Goal: Information Seeking & Learning: Check status

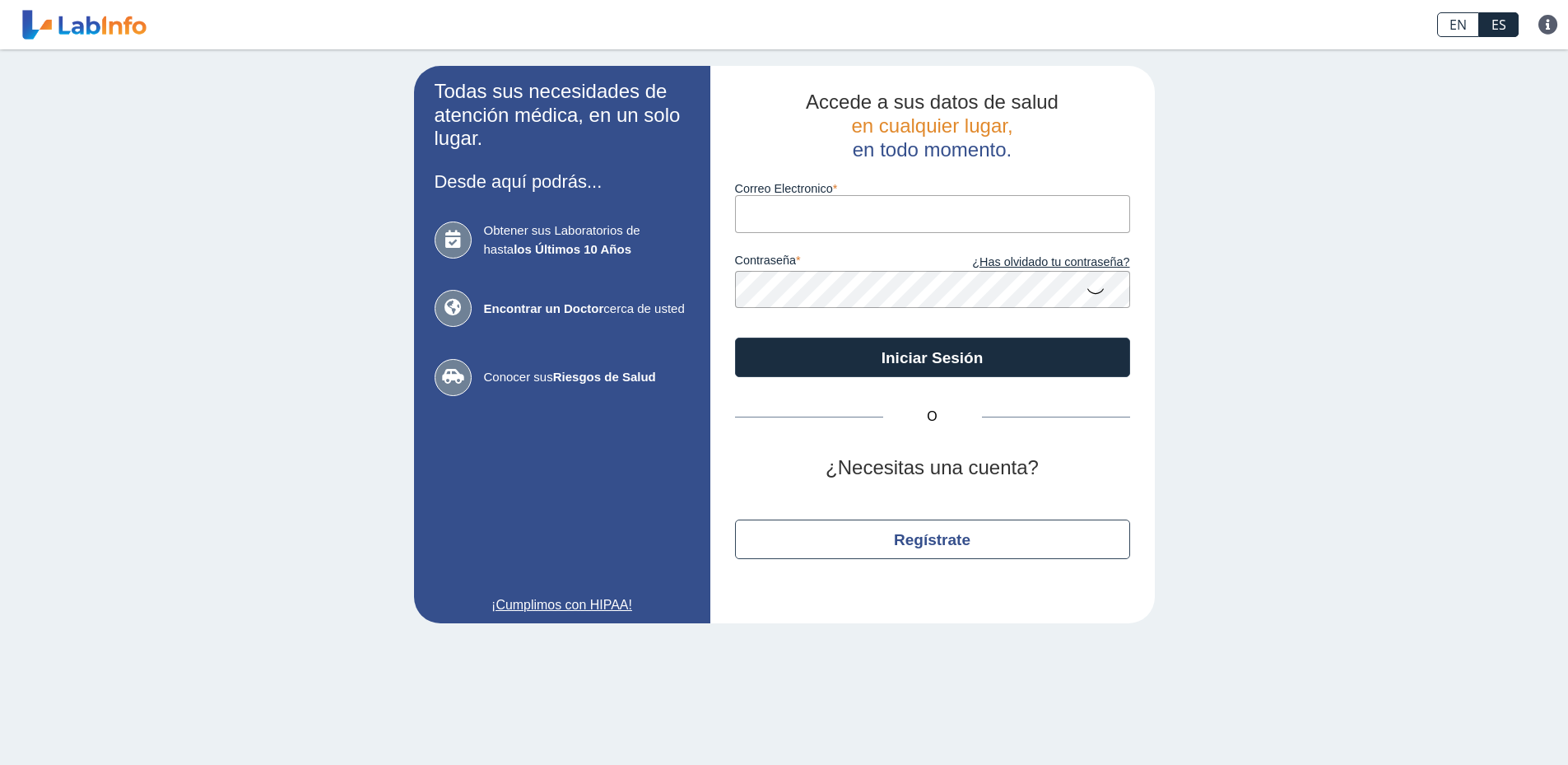
click at [855, 227] on input "Correo Electronico" at bounding box center [933, 213] width 396 height 37
type input "D"
type input "[EMAIL_ADDRESS][DOMAIN_NAME]"
click at [735, 338] on button "Iniciar Sesión" at bounding box center [933, 358] width 396 height 40
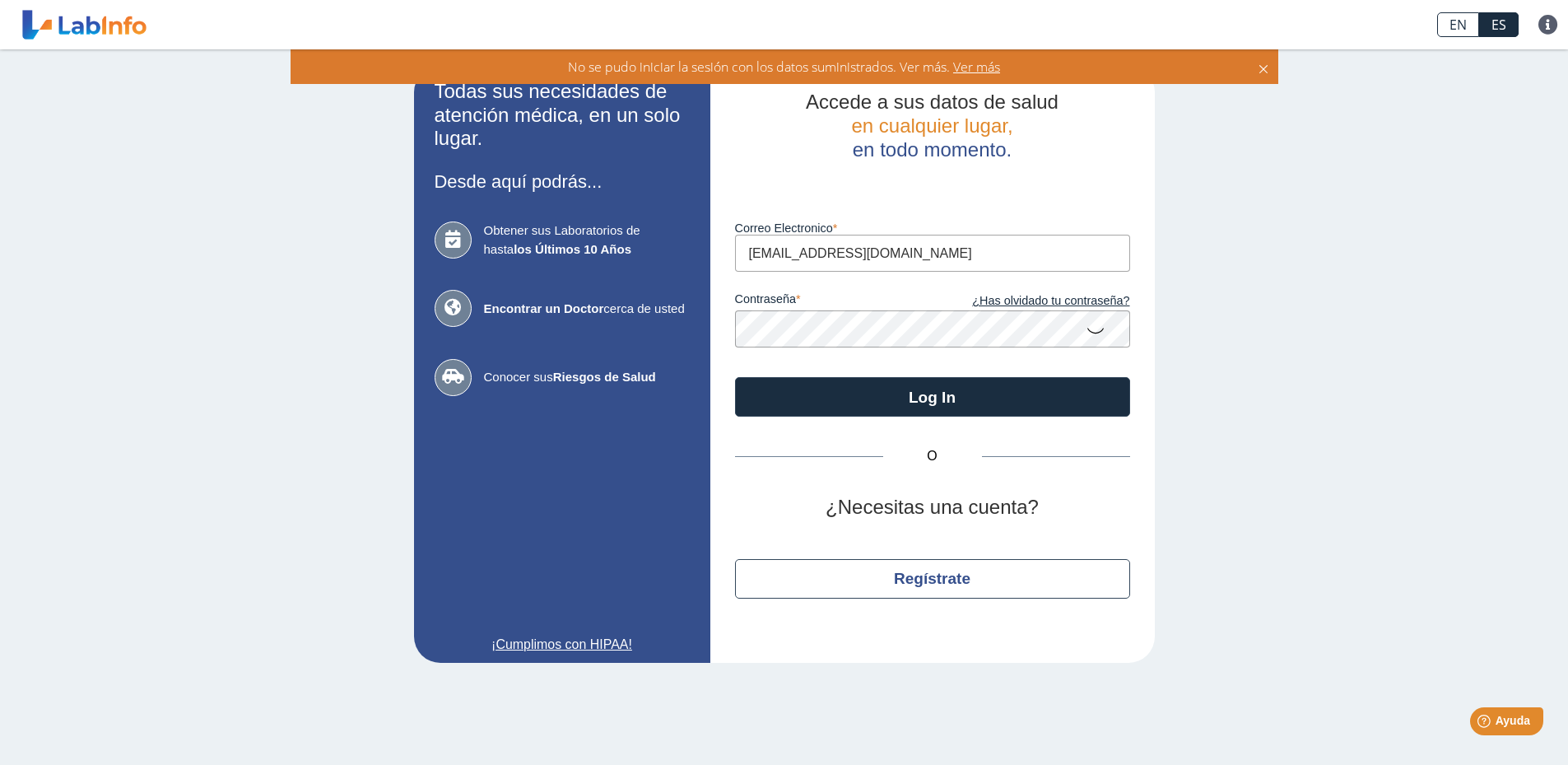
click at [1100, 334] on icon at bounding box center [1096, 329] width 20 height 32
click at [696, 328] on app-login "Todas sus necesidades de atención médica, en un solo lugar. Desde aquí podrás..…" at bounding box center [784, 365] width 741 height 597
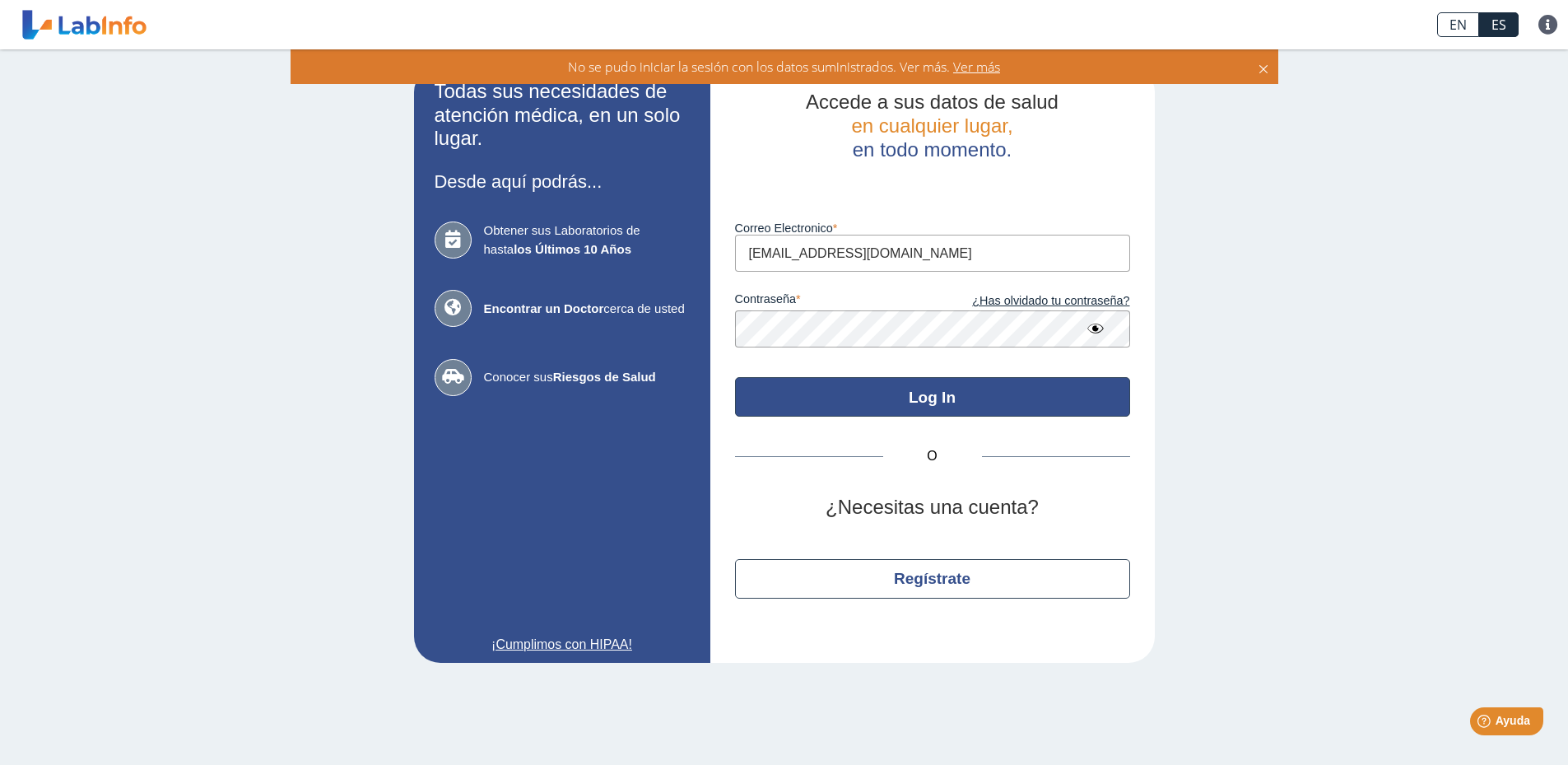
click at [961, 392] on button "Log In" at bounding box center [933, 397] width 396 height 40
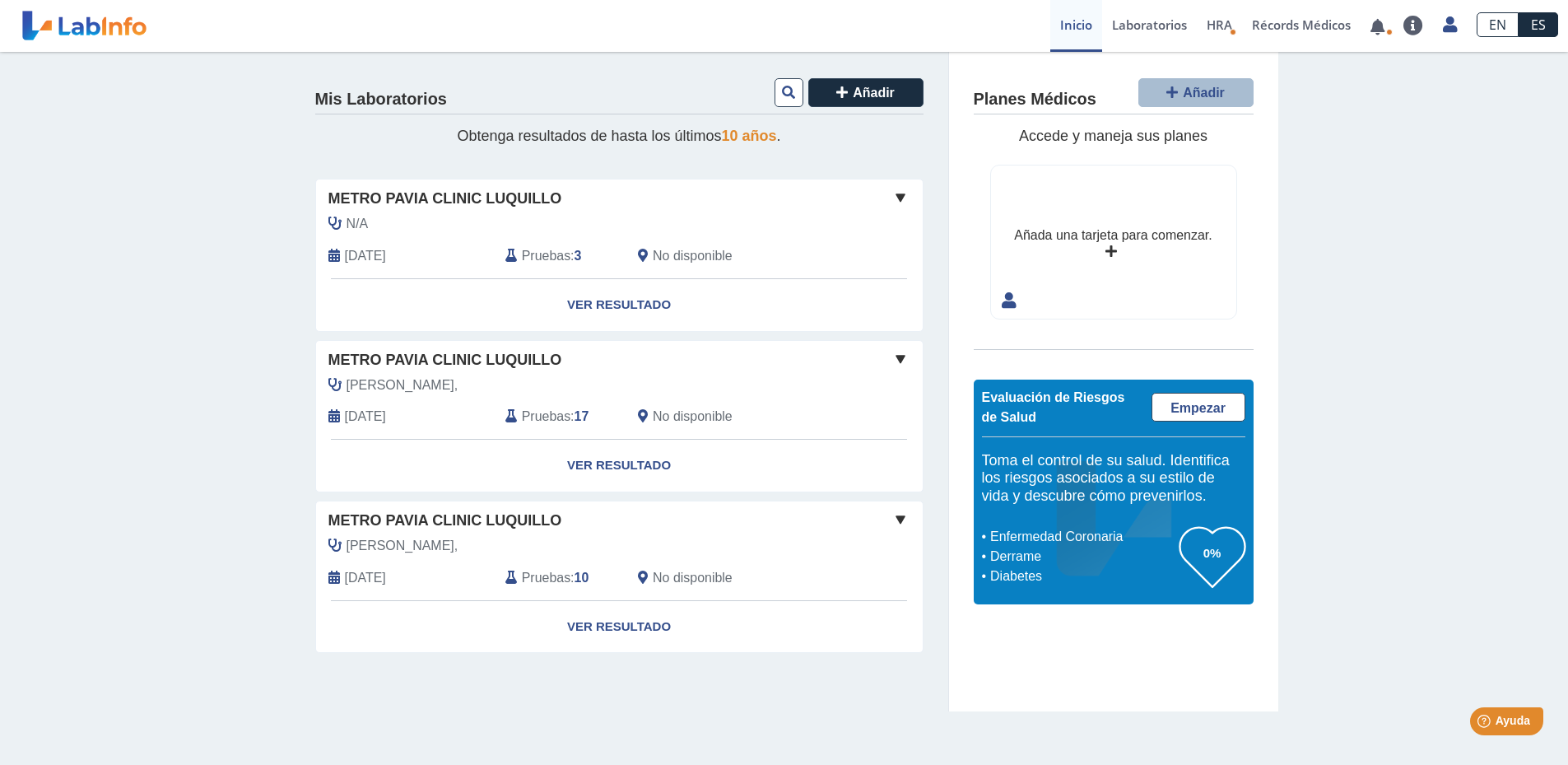
click at [454, 374] on div "Metro [PERSON_NAME] Clinic Luquillo [PERSON_NAME], [DATE] Pruebas : 17 No dispo…" at bounding box center [619, 390] width 607 height 98
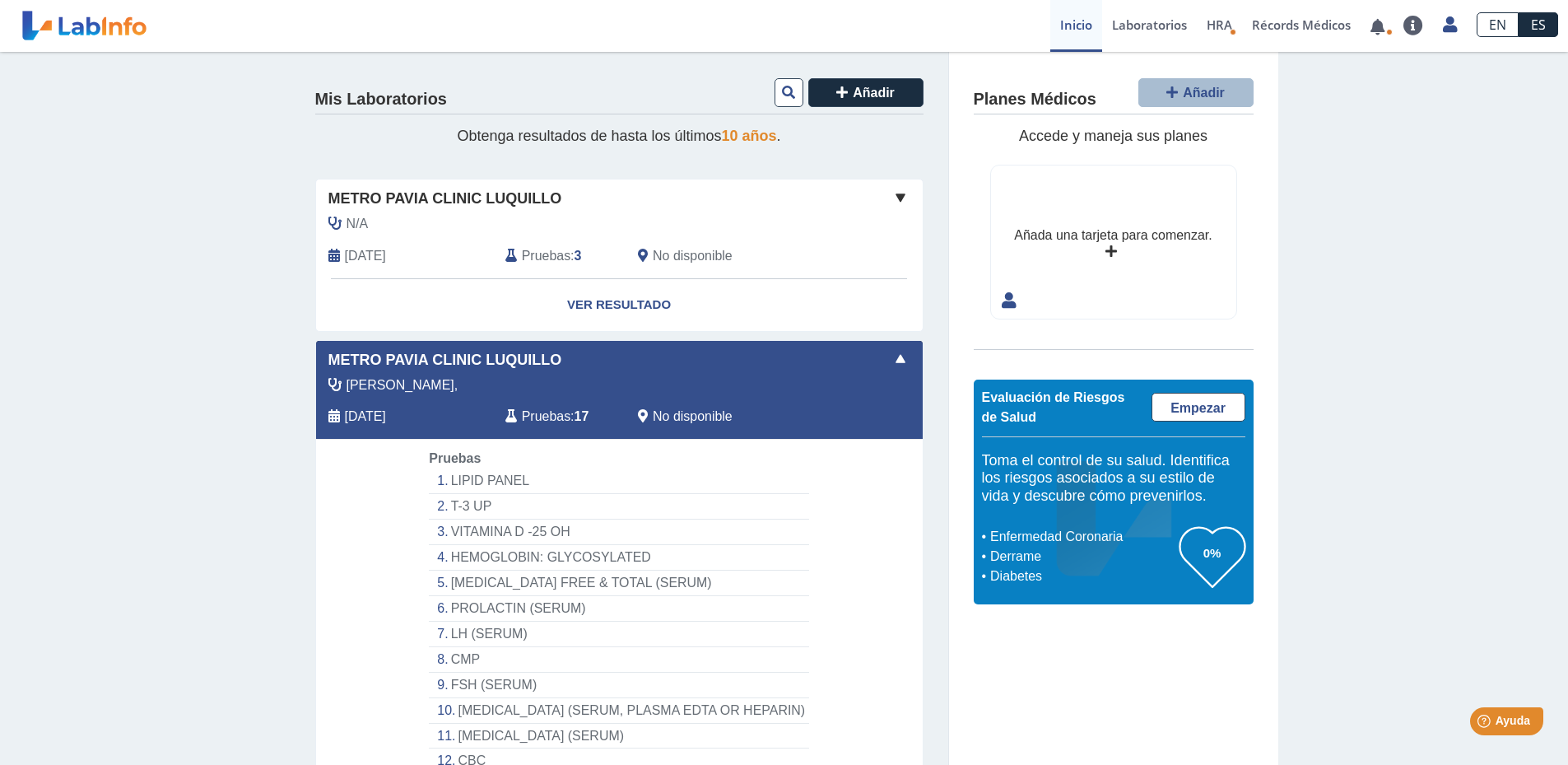
click at [519, 487] on li "LIPID PANEL" at bounding box center [618, 481] width 379 height 26
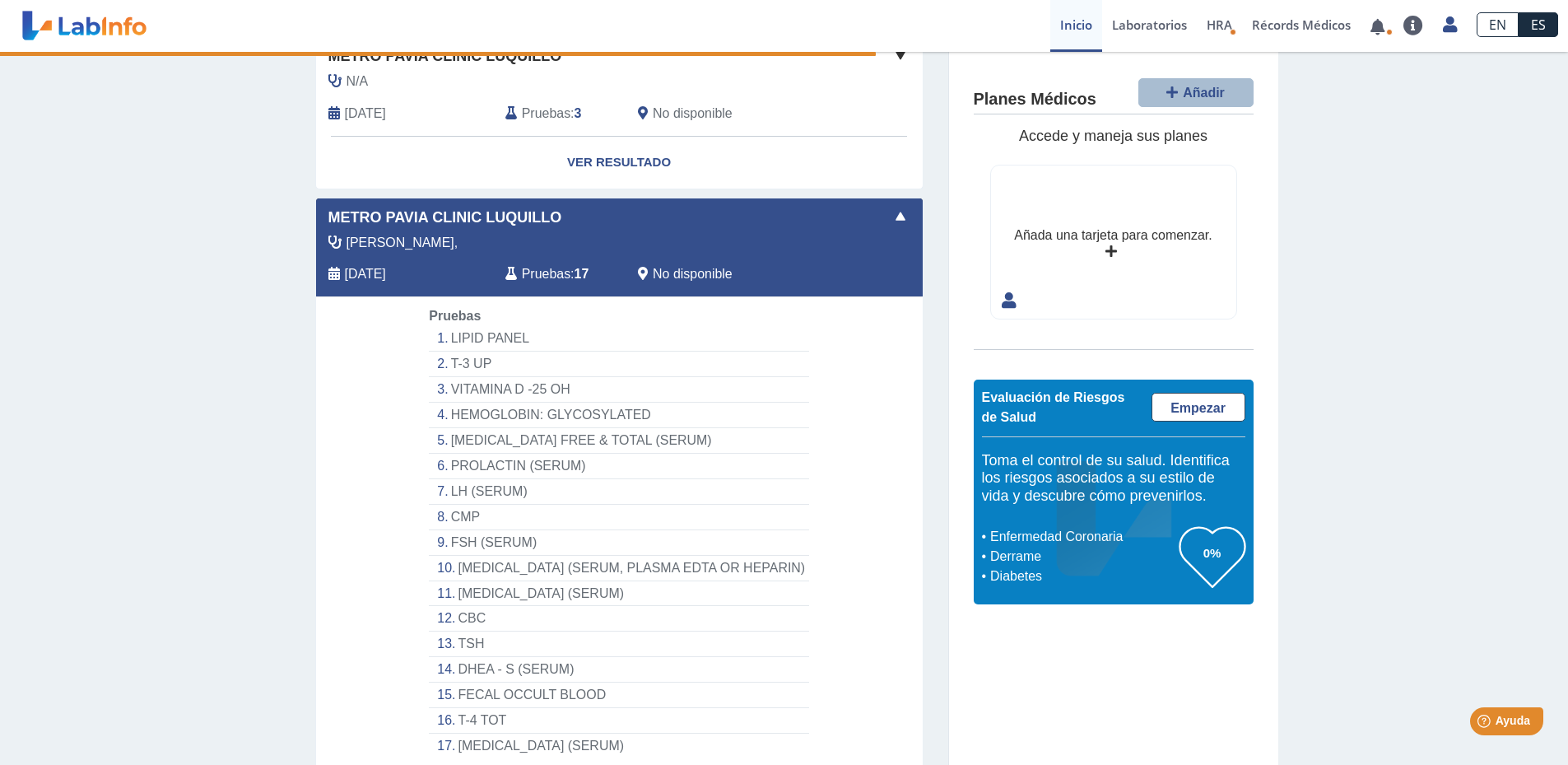
scroll to position [165, 0]
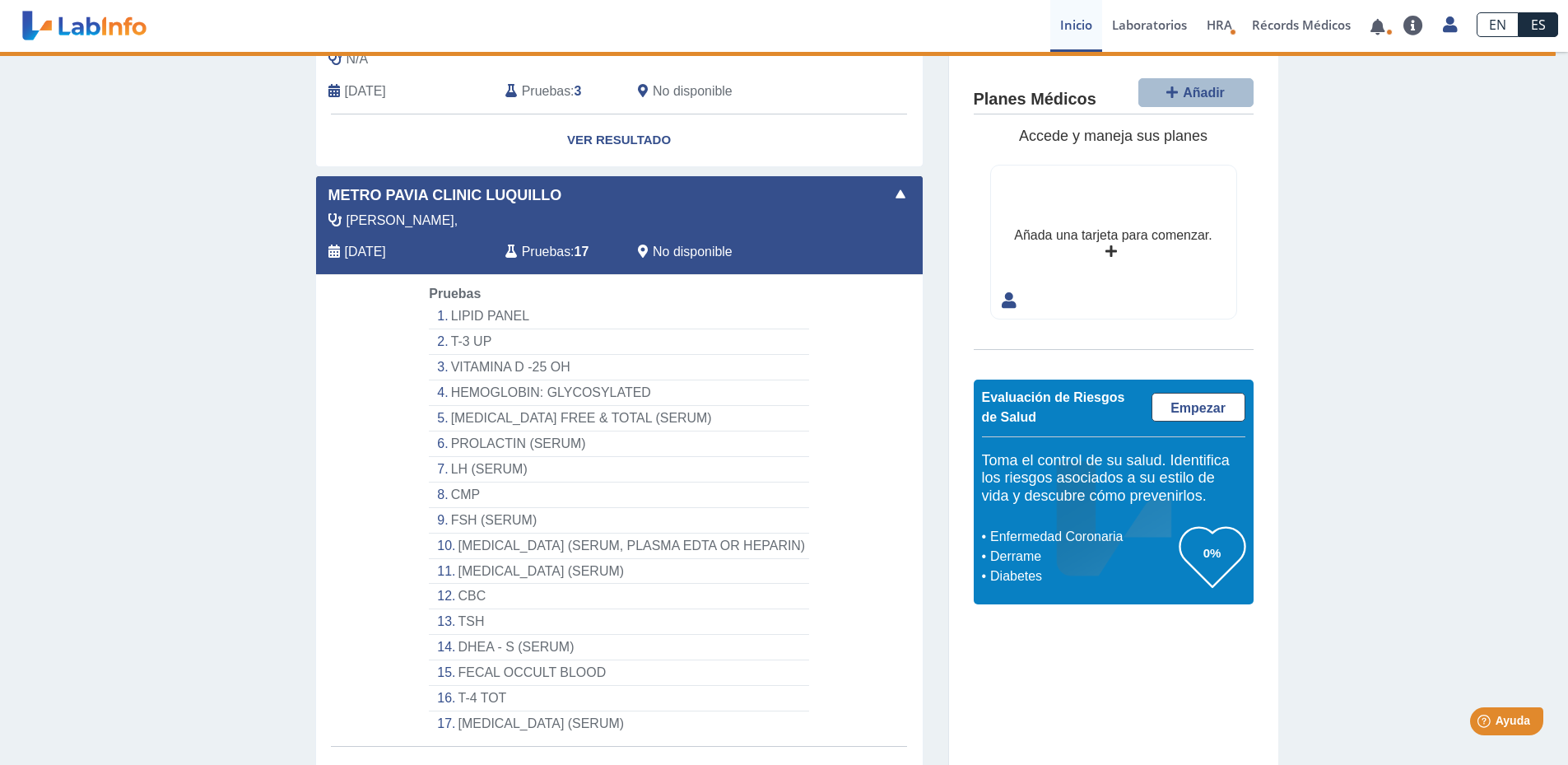
select select "**********"
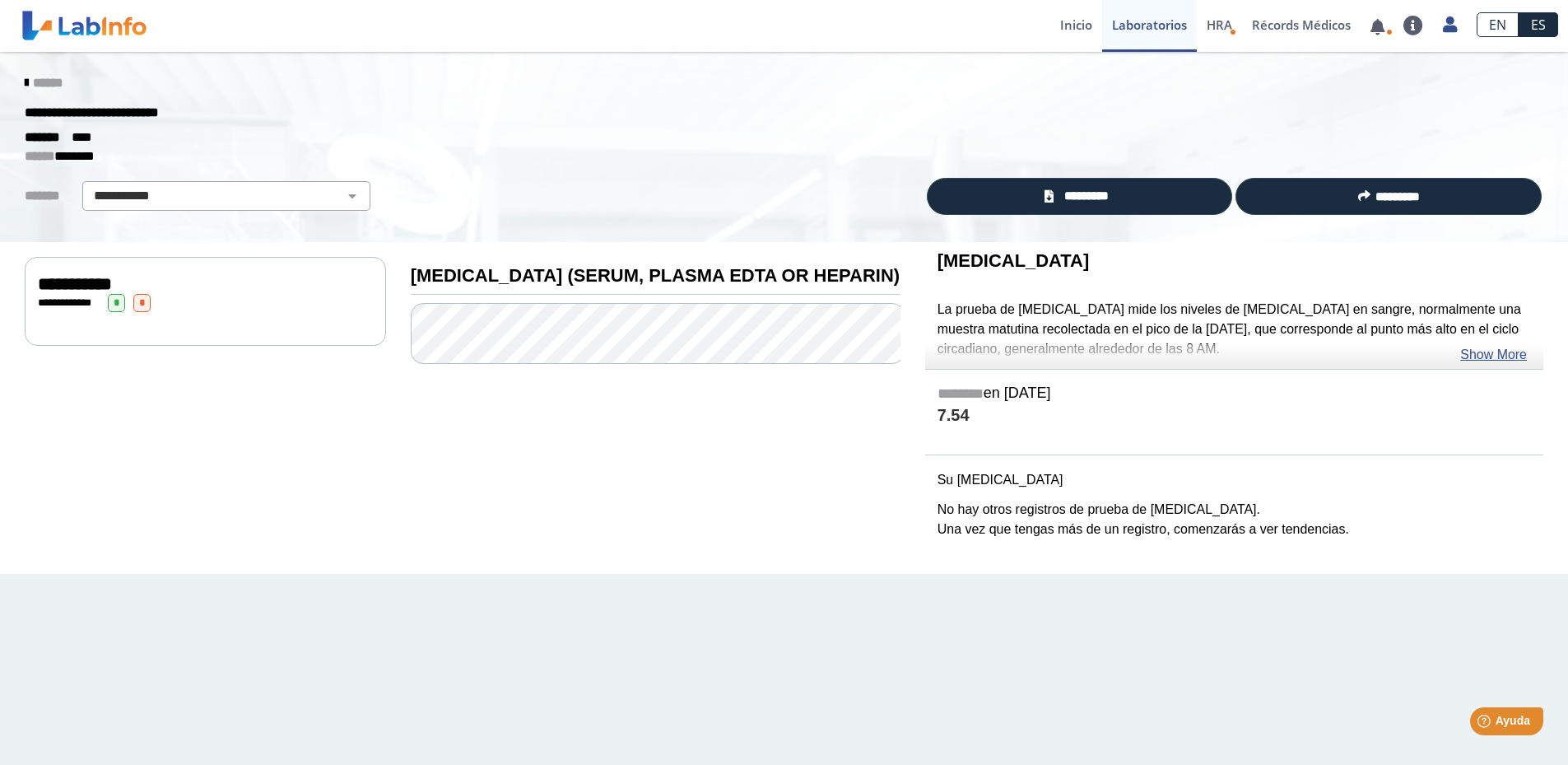
click at [145, 301] on span "*" at bounding box center [142, 303] width 17 height 18
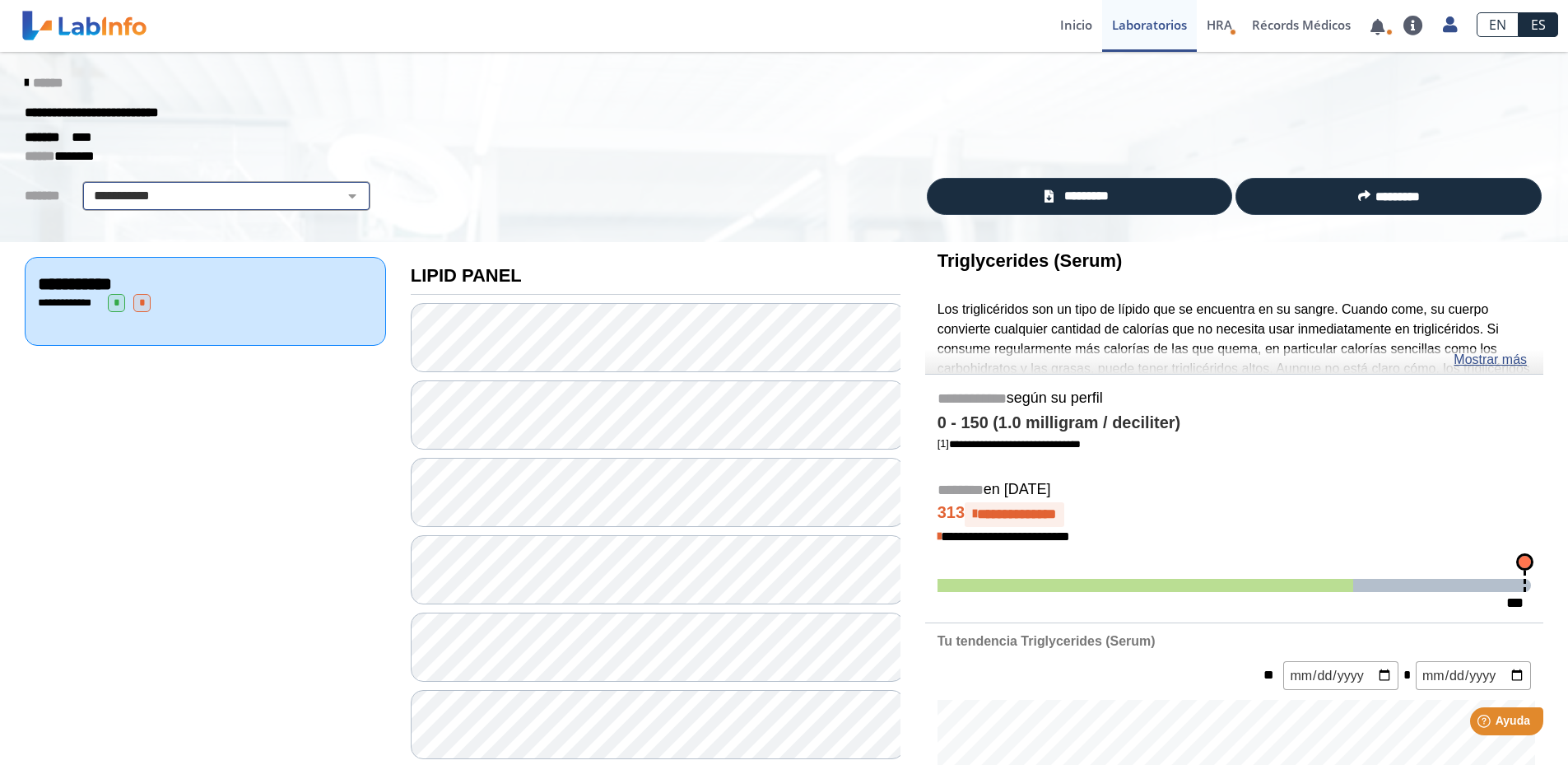
click at [319, 189] on select "**********" at bounding box center [226, 196] width 278 height 20
select select
click at [87, 187] on select "**********" at bounding box center [226, 196] width 278 height 20
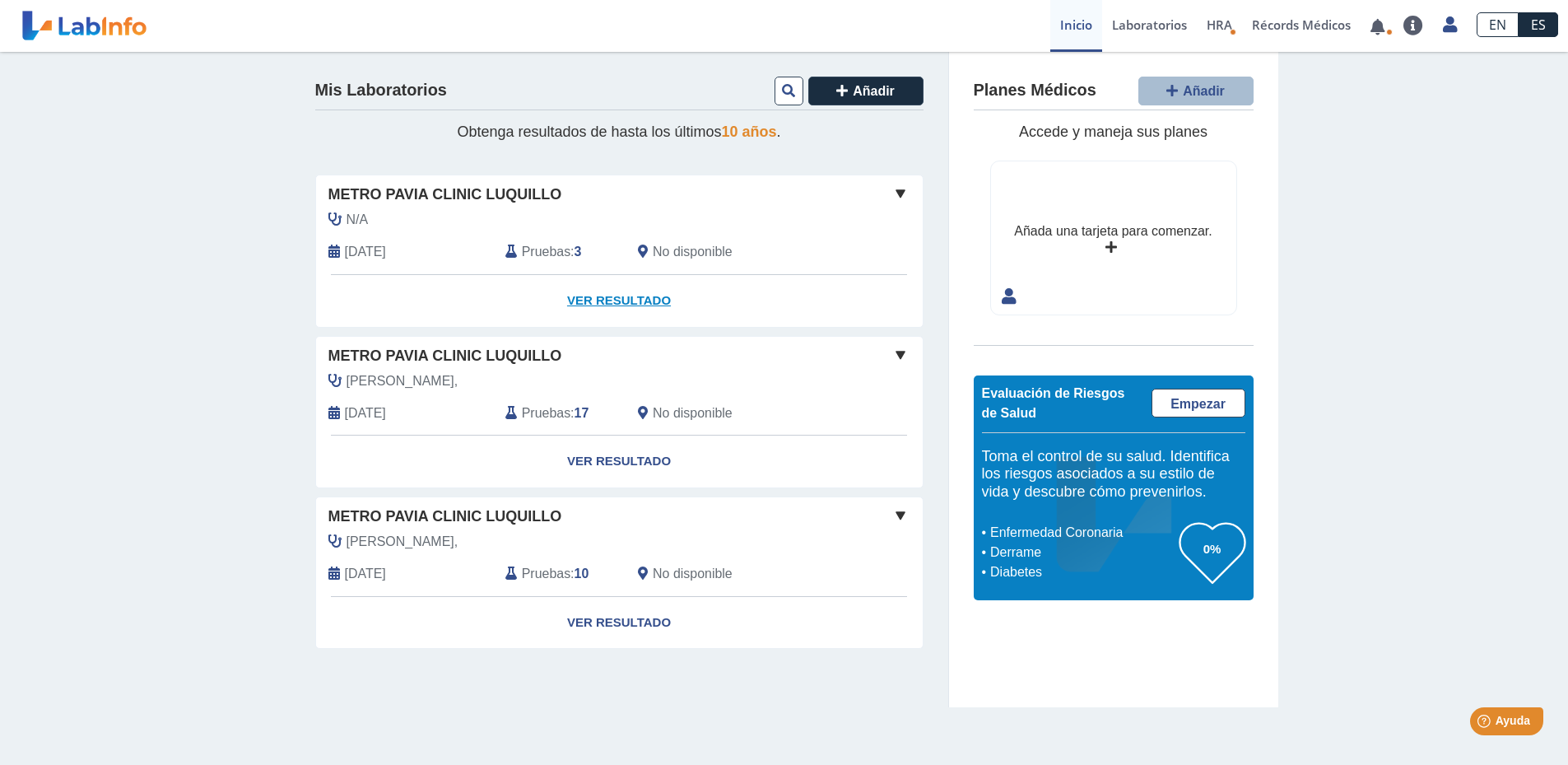
click at [640, 295] on link "Ver Resultado" at bounding box center [619, 301] width 607 height 52
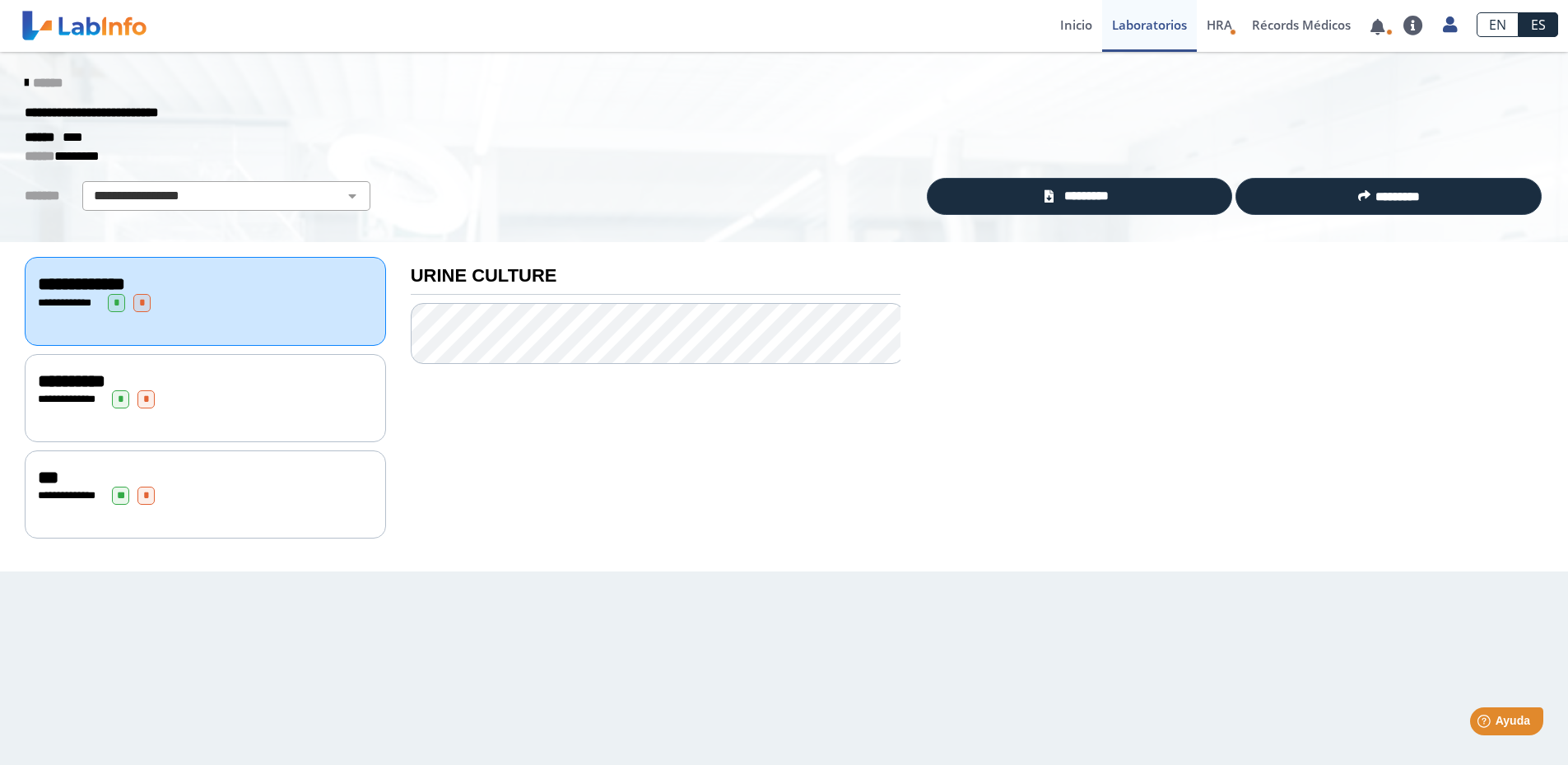
click at [130, 497] on span "**" at bounding box center [120, 495] width 17 height 18
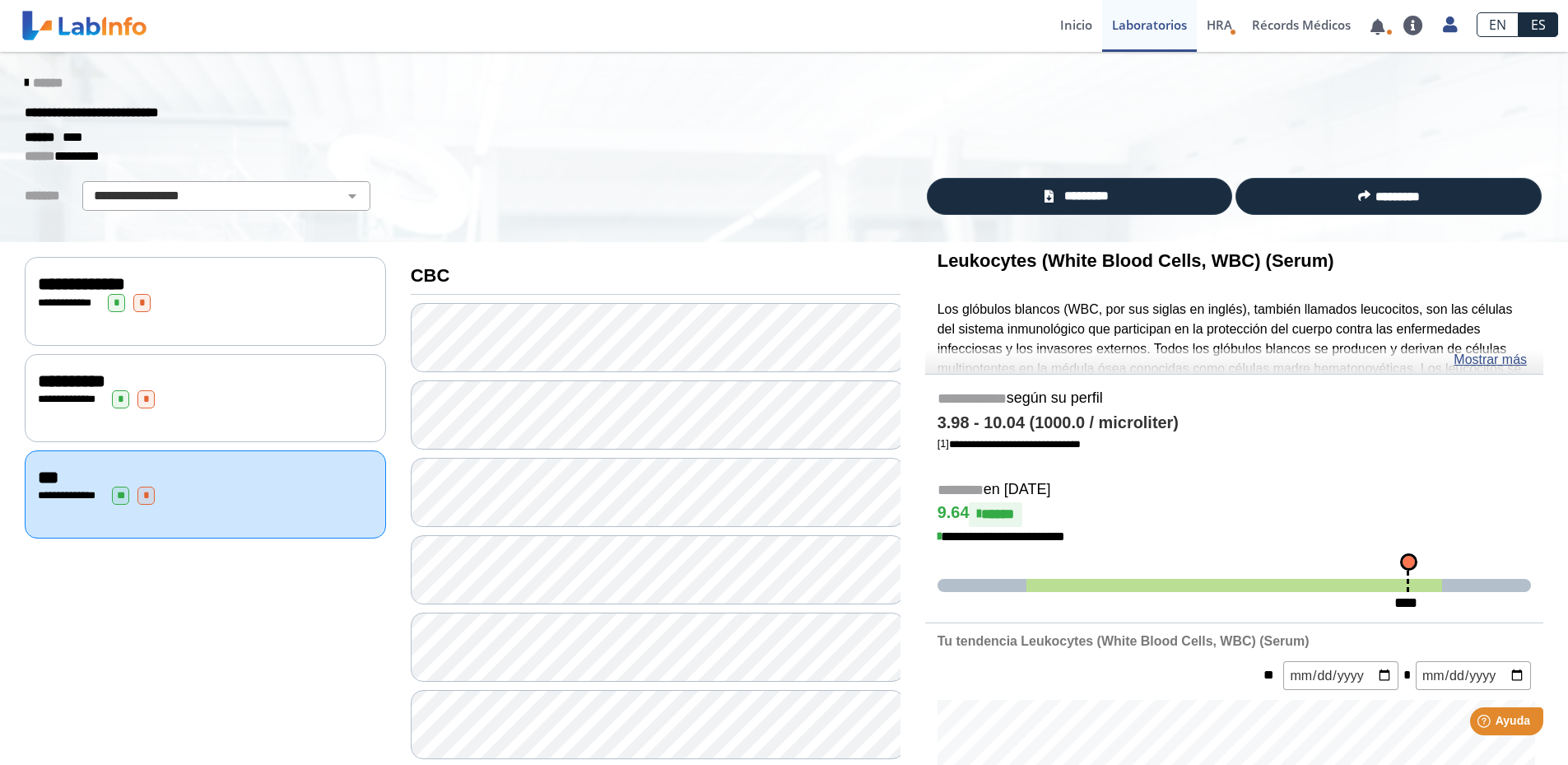
click at [25, 80] on icon at bounding box center [26, 83] width 3 height 13
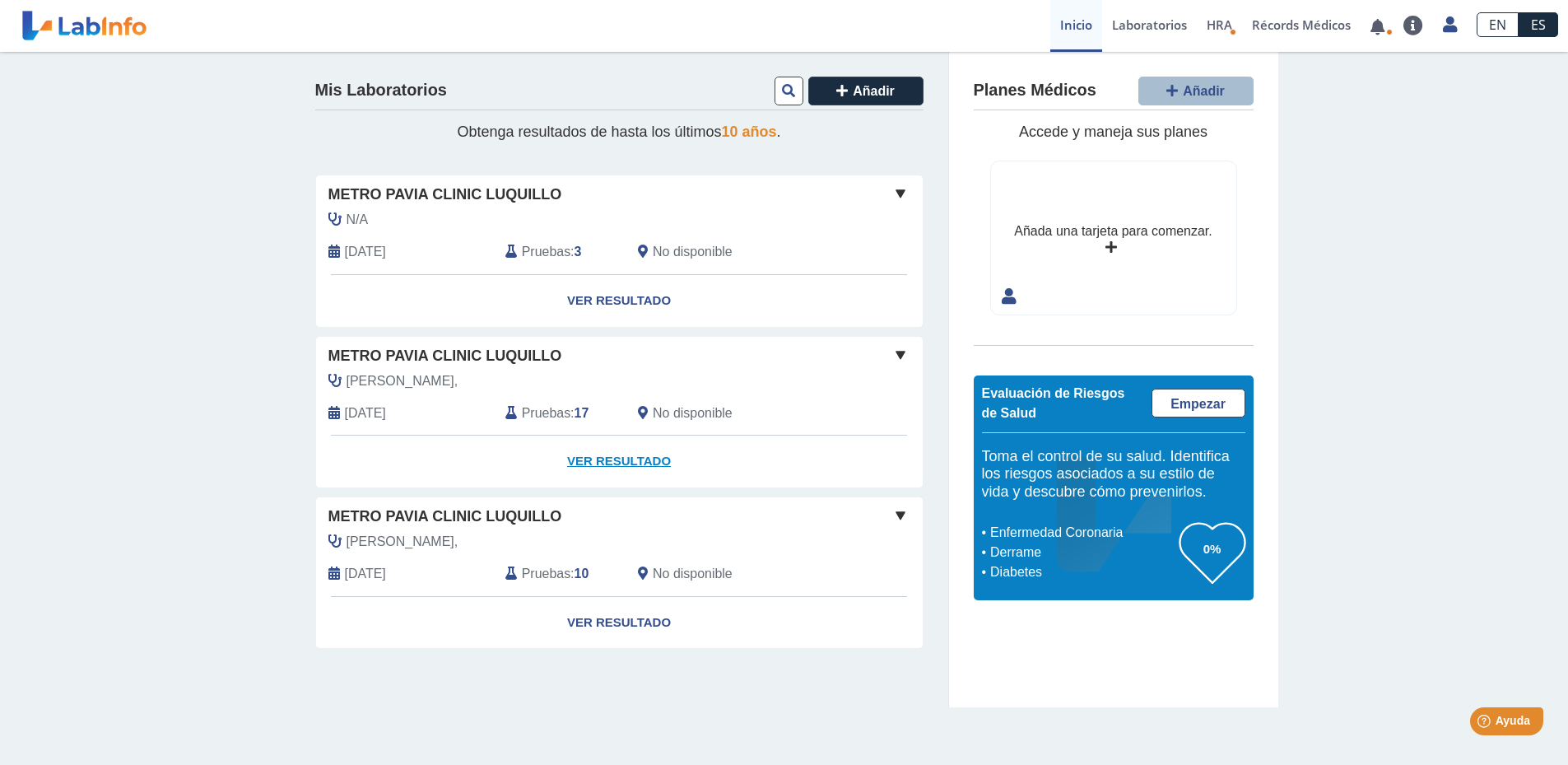
click at [634, 453] on link "Ver Resultado" at bounding box center [619, 461] width 607 height 52
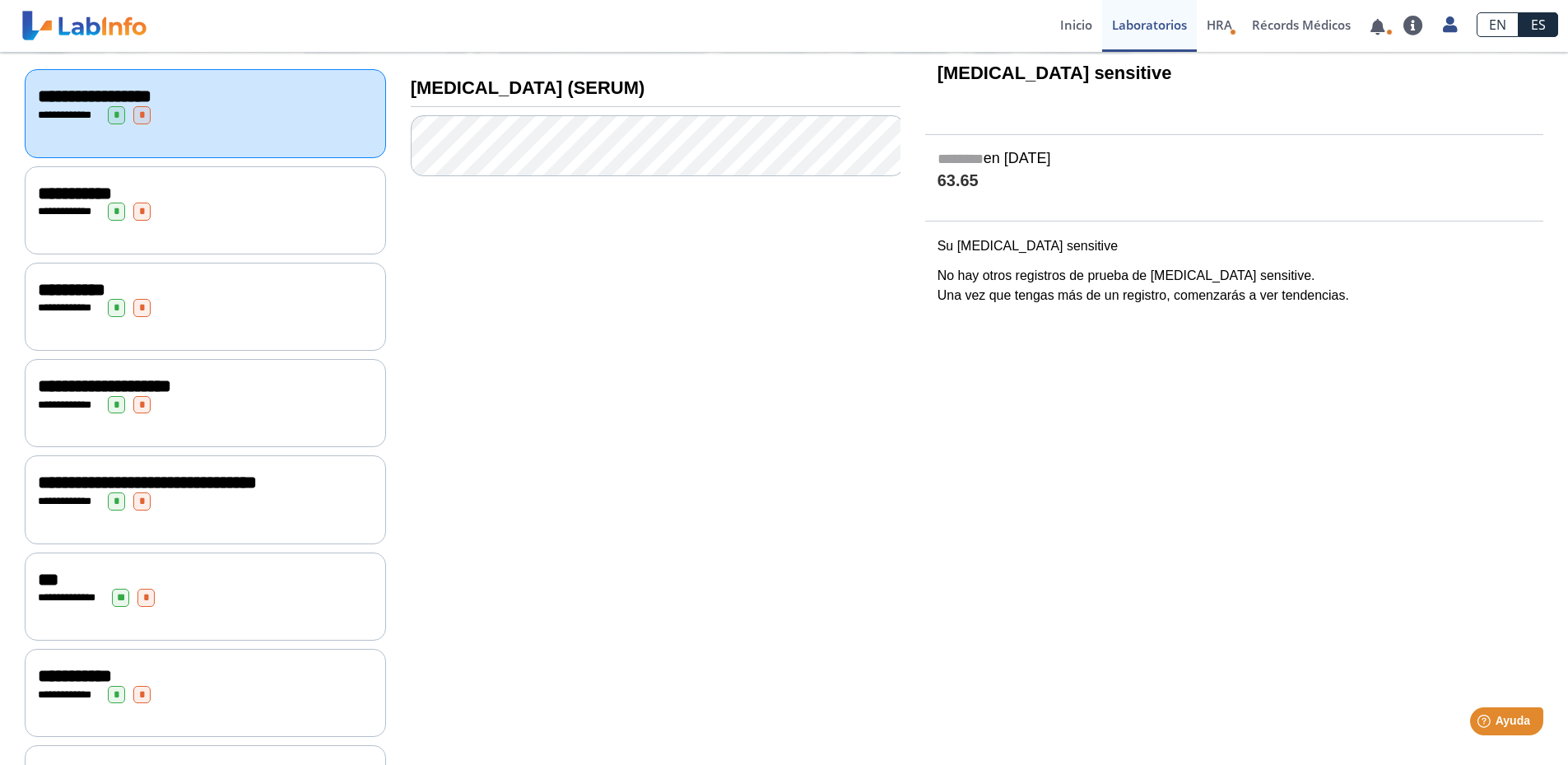
scroll to position [412, 0]
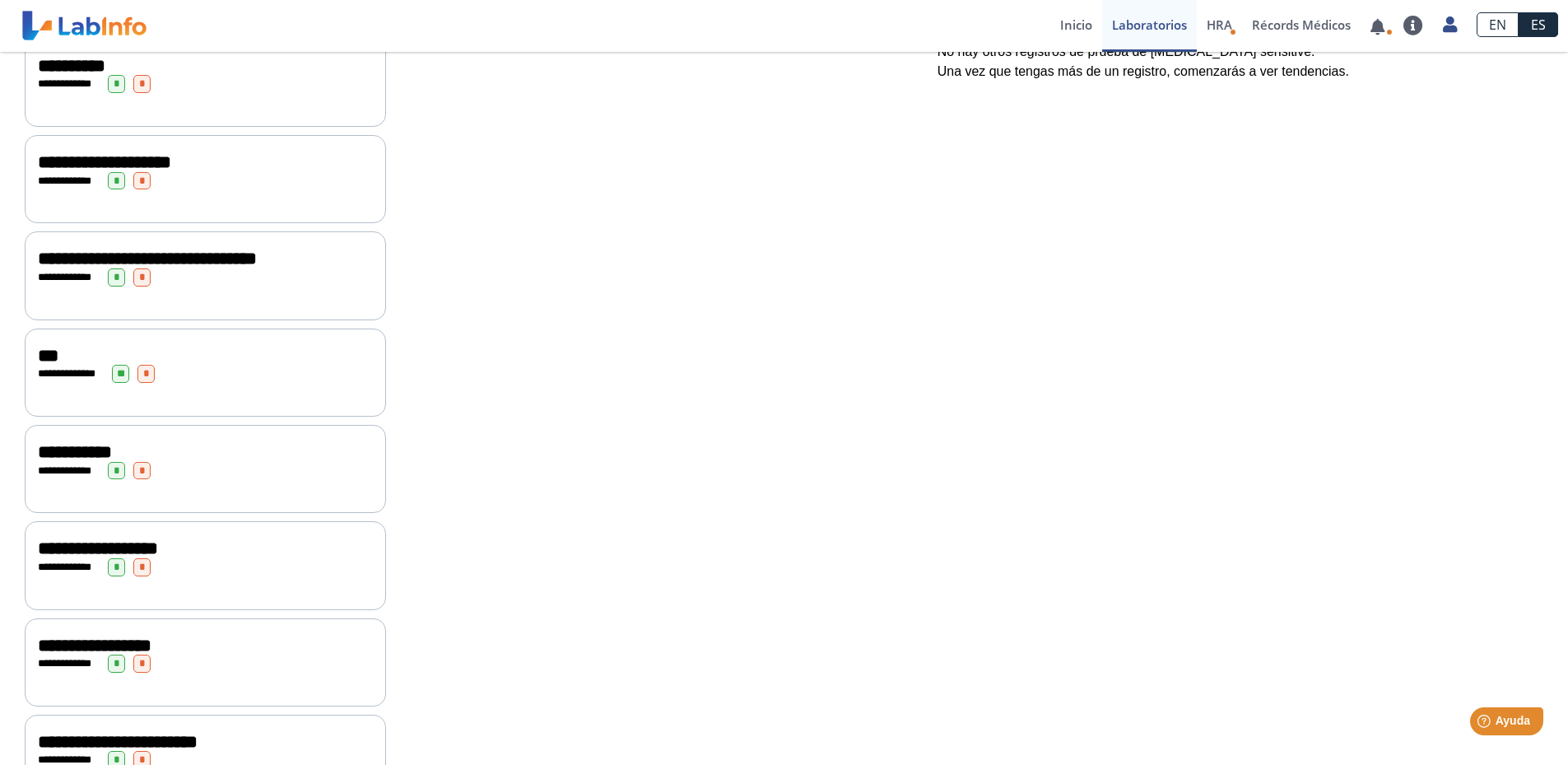
click at [141, 462] on span "*" at bounding box center [142, 471] width 17 height 18
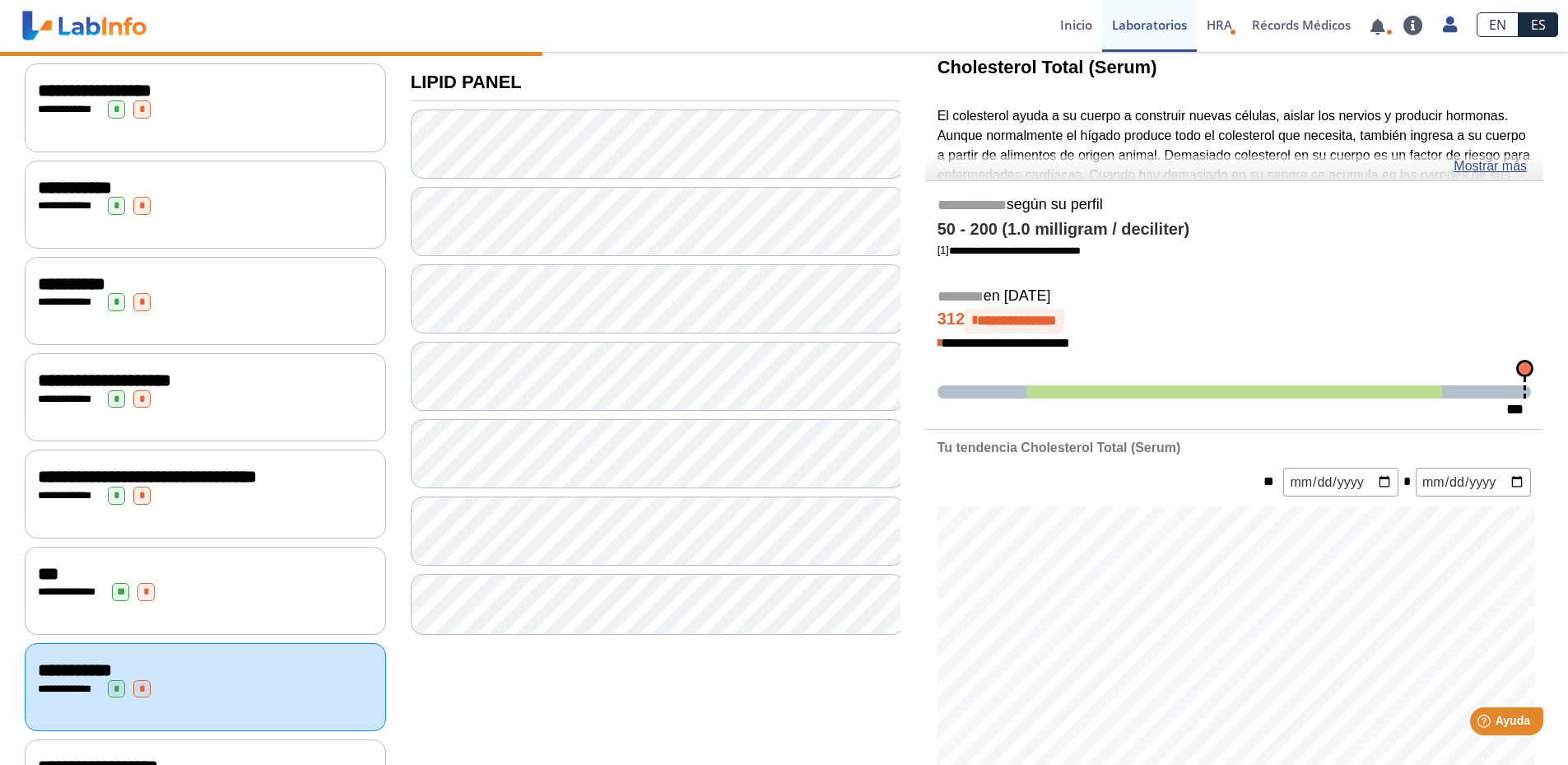
scroll to position [165, 0]
